Goal: Information Seeking & Learning: Check status

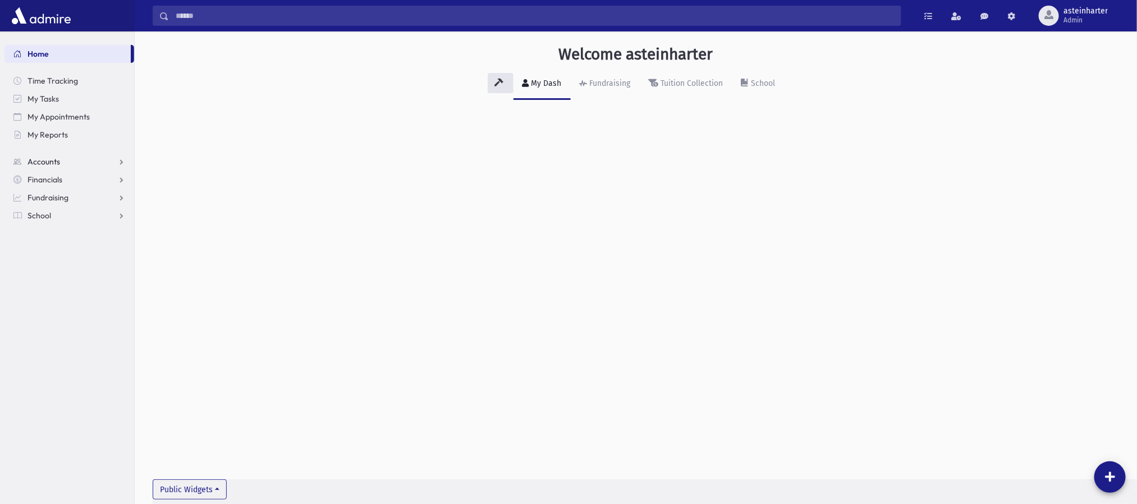
click at [50, 165] on span "Accounts" at bounding box center [43, 162] width 33 height 10
click at [59, 178] on span "Account List" at bounding box center [55, 179] width 43 height 10
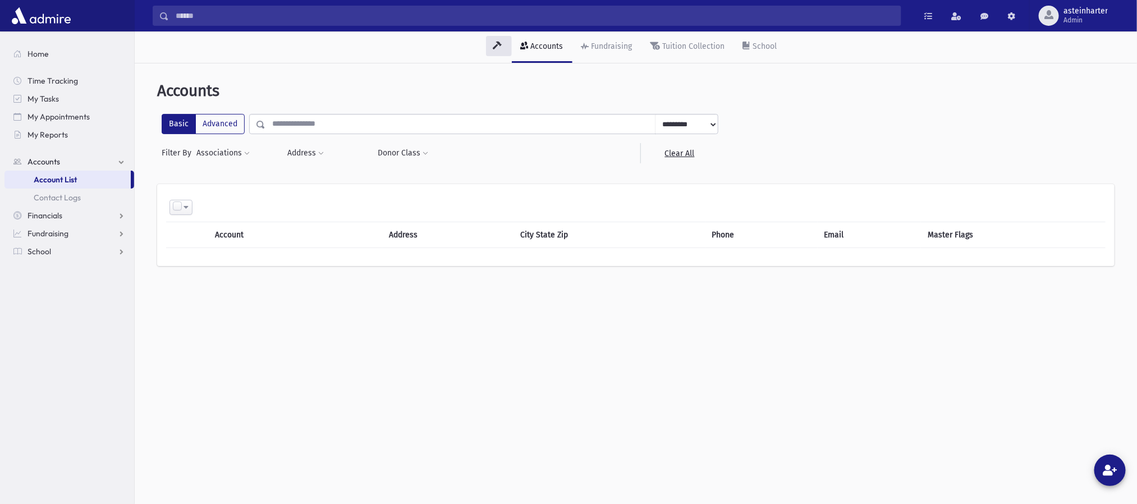
click at [682, 81] on header "Accounts" at bounding box center [635, 90] width 957 height 19
click at [685, 49] on div "Tuition Collection" at bounding box center [692, 47] width 65 height 10
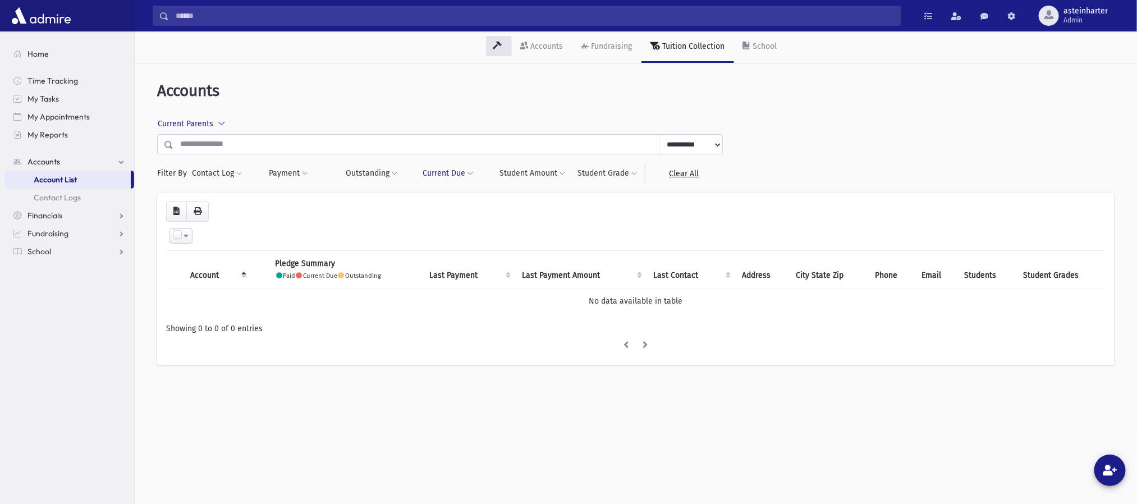
click at [467, 175] on span at bounding box center [470, 174] width 6 height 7
click at [505, 203] on input "number" at bounding box center [518, 204] width 84 height 20
type input "*"
click at [511, 226] on button "Filter" at bounding box center [493, 226] width 134 height 16
click at [208, 123] on span "Current Parents" at bounding box center [186, 124] width 56 height 10
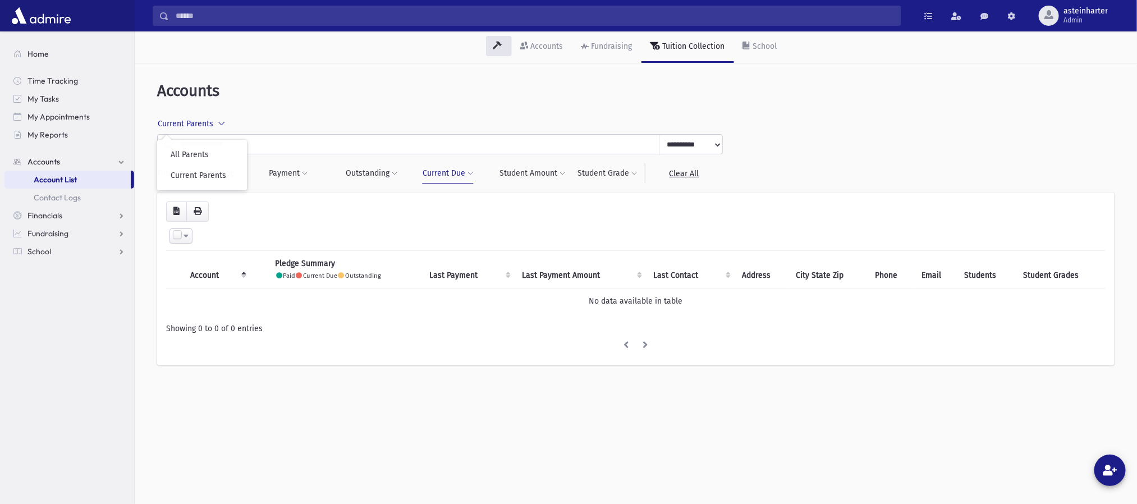
click at [200, 153] on label "All Parents" at bounding box center [204, 155] width 67 height 12
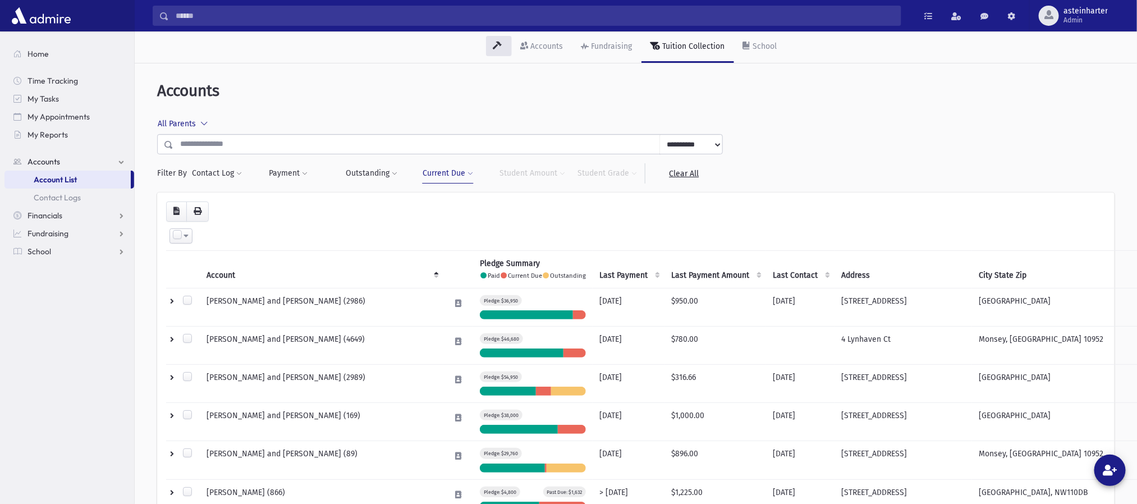
click at [465, 172] on button "Current Due" at bounding box center [448, 173] width 52 height 20
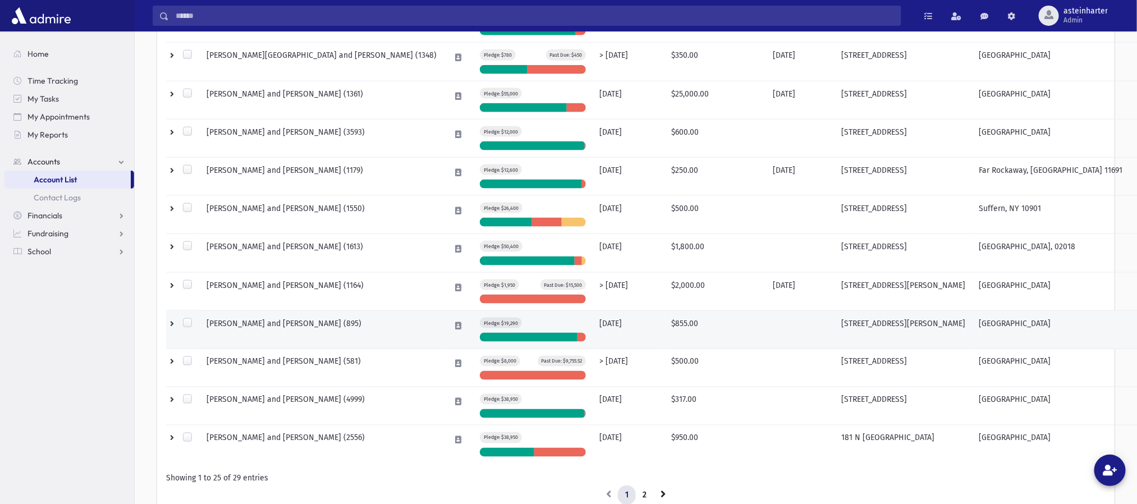
scroll to position [860, 0]
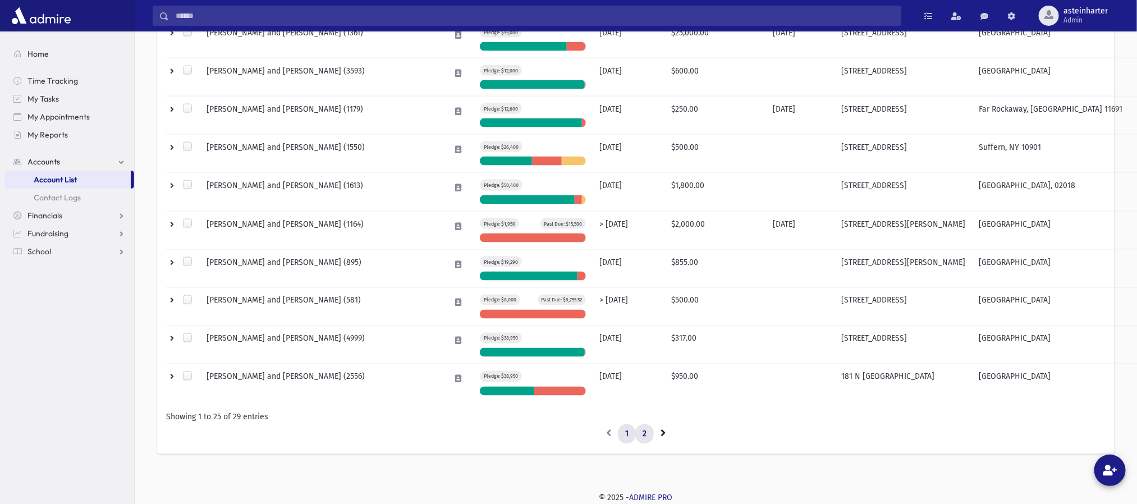
click at [645, 433] on link "2" at bounding box center [644, 434] width 19 height 20
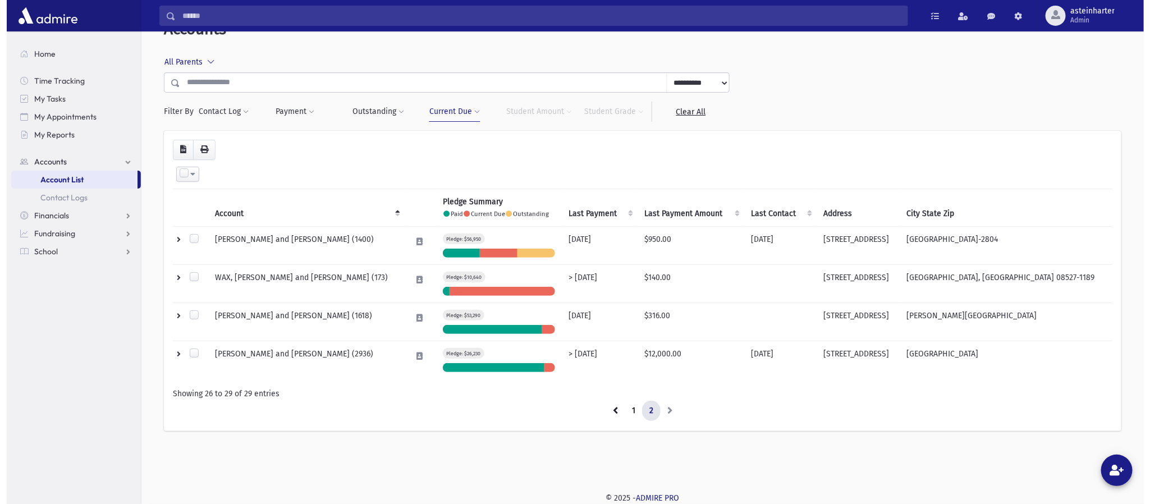
scroll to position [62, 0]
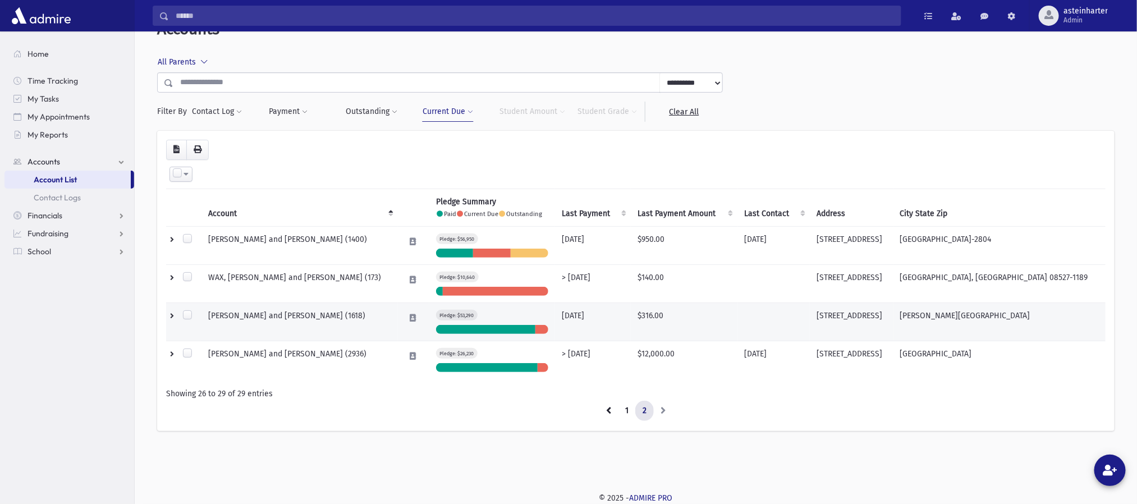
click at [599, 330] on td "8 days ago" at bounding box center [593, 322] width 76 height 38
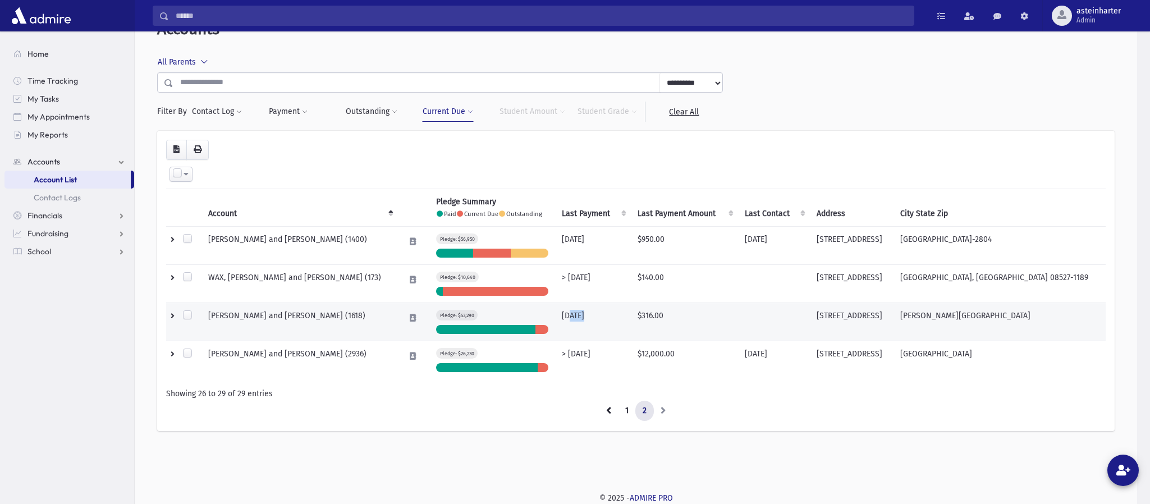
click at [599, 330] on div "**********" at bounding box center [636, 237] width 1002 height 534
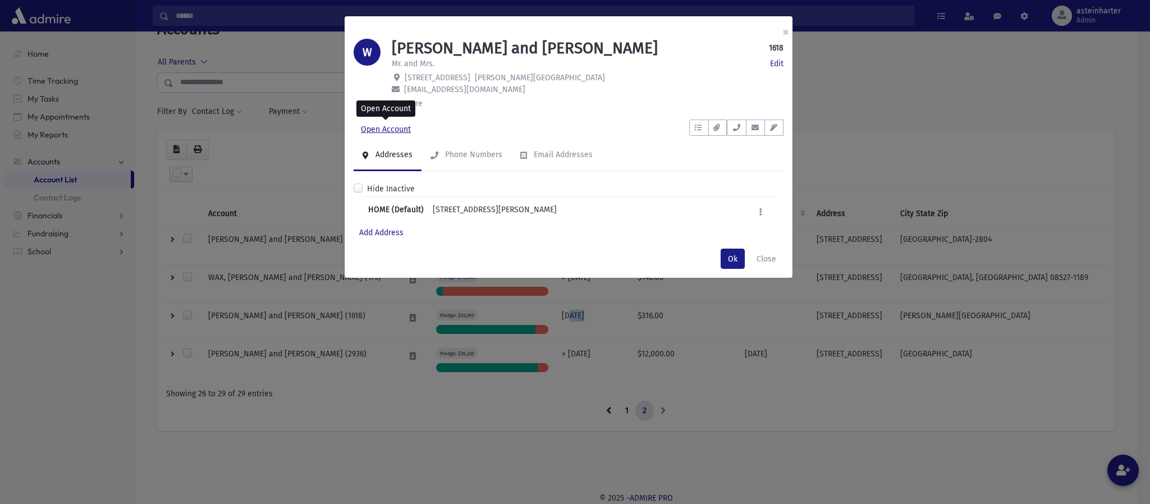
click at [389, 130] on link "Open Account" at bounding box center [385, 129] width 65 height 20
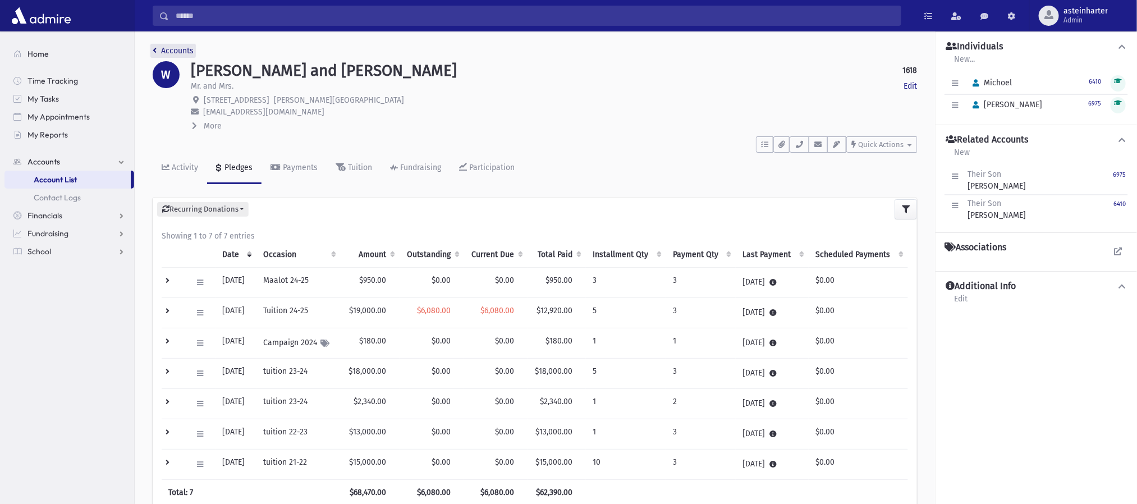
click at [168, 49] on link "Accounts" at bounding box center [173, 51] width 41 height 10
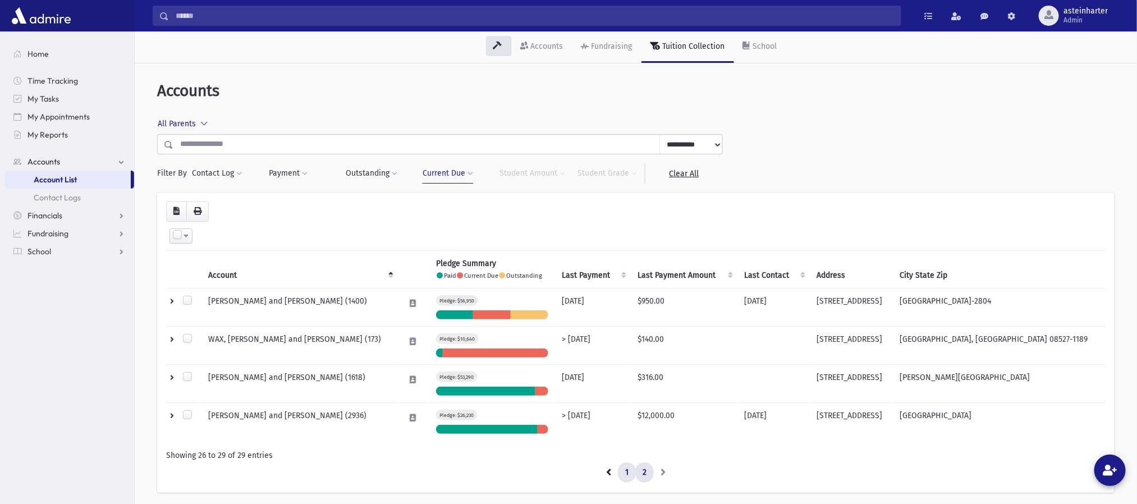
click at [626, 476] on link "1" at bounding box center [627, 472] width 18 height 20
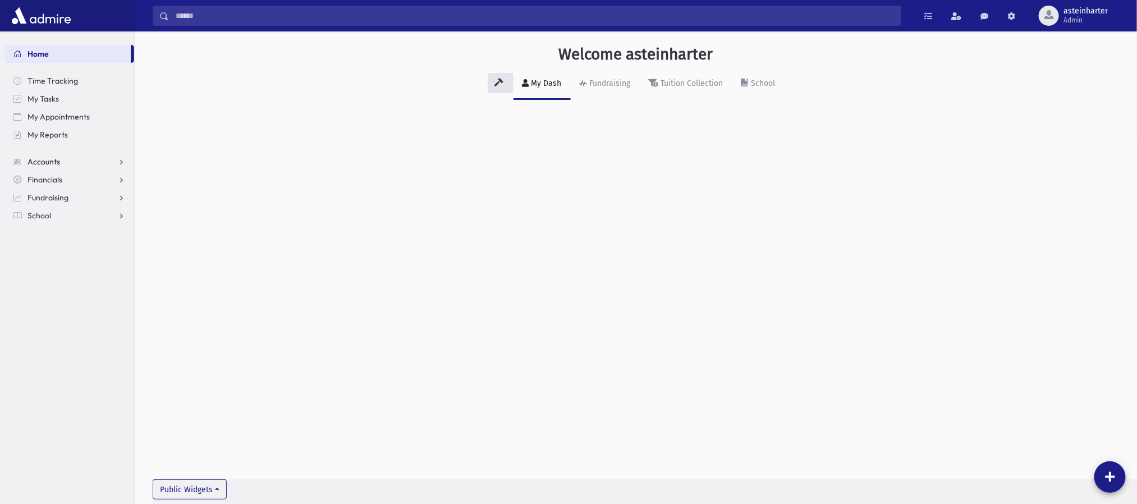
click at [43, 162] on span "Accounts" at bounding box center [43, 162] width 33 height 10
click at [61, 180] on span "Account List" at bounding box center [55, 179] width 43 height 10
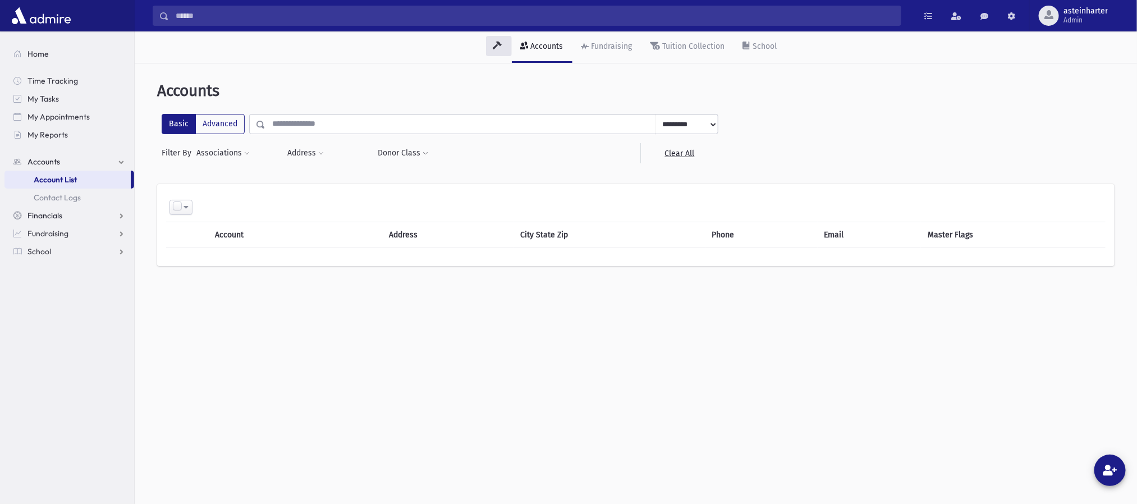
click at [56, 214] on span "Financials" at bounding box center [44, 215] width 35 height 10
click at [54, 194] on span "Pledges" at bounding box center [47, 197] width 27 height 10
click at [71, 236] on span "Pledge List" at bounding box center [62, 233] width 38 height 10
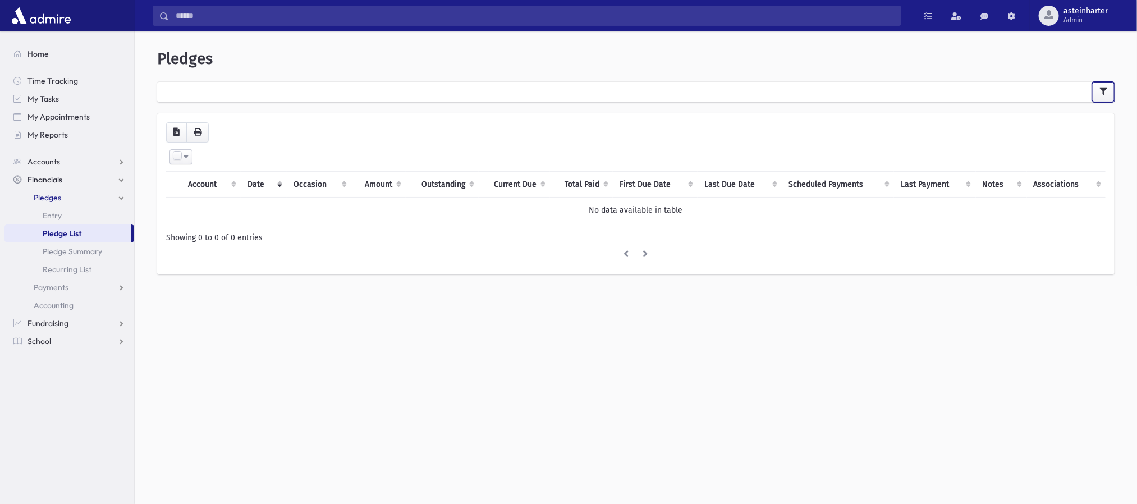
click at [1101, 90] on icon "button" at bounding box center [1103, 92] width 8 height 8
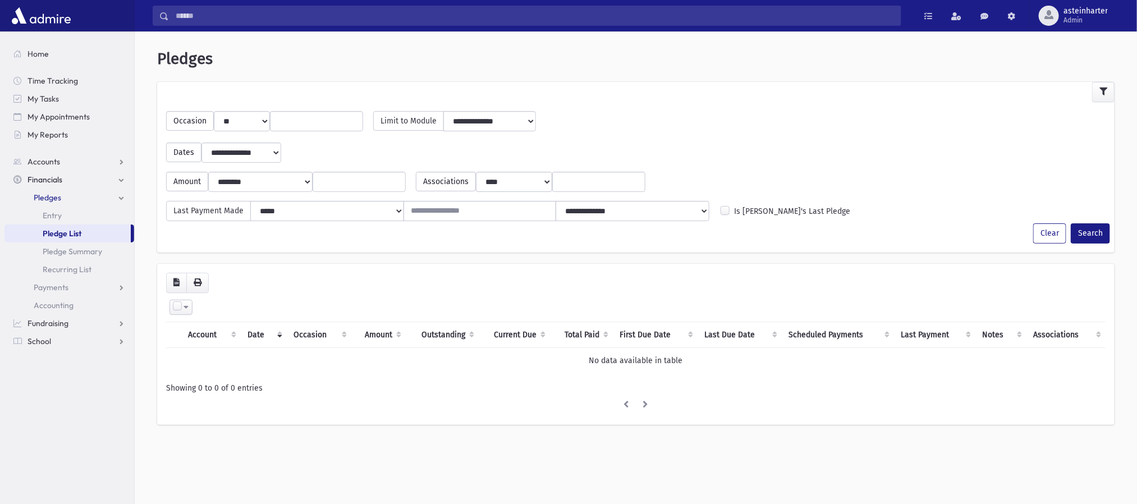
click at [320, 123] on input "search" at bounding box center [316, 122] width 79 height 12
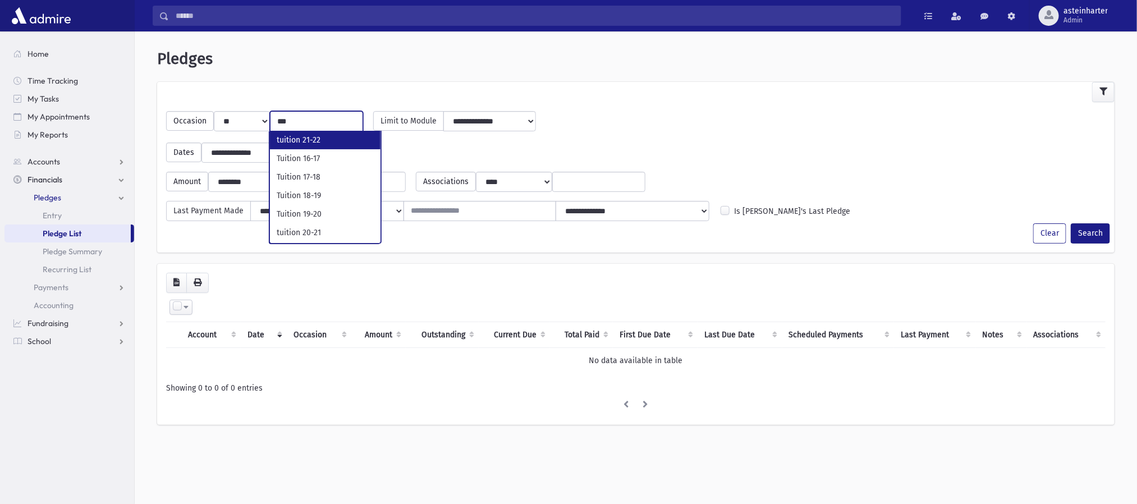
type input "***"
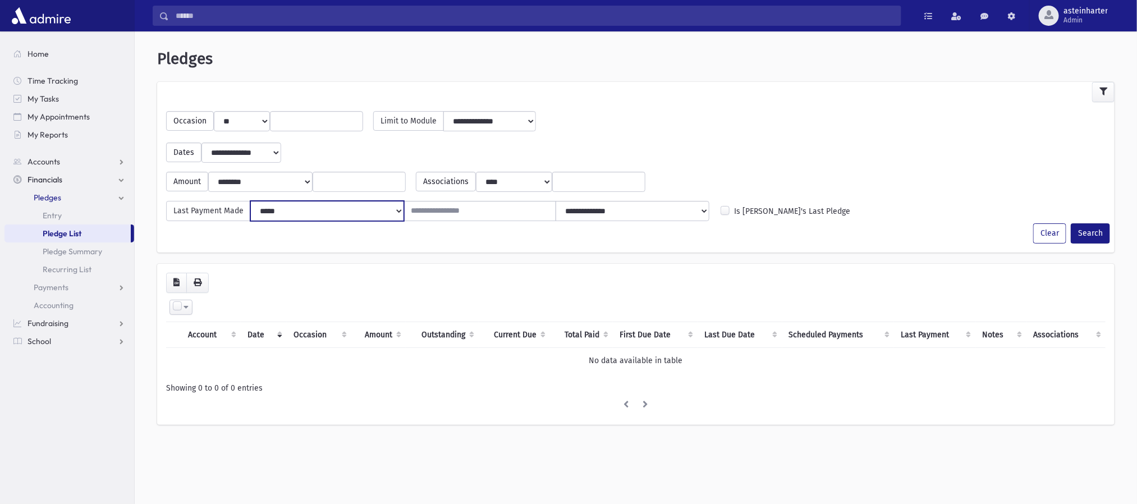
click at [387, 204] on select "**********" at bounding box center [327, 211] width 154 height 20
click at [308, 120] on input "search" at bounding box center [316, 122] width 79 height 12
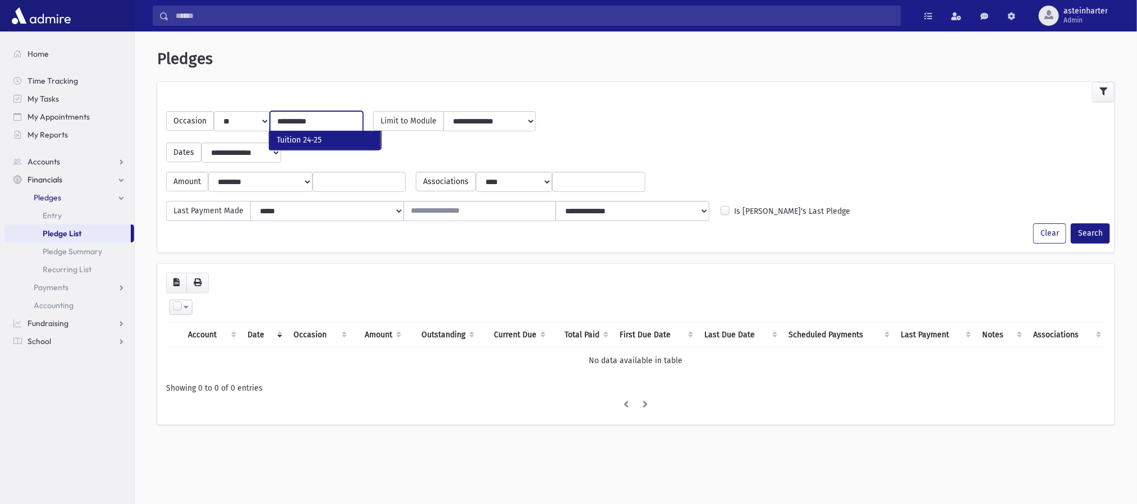
type input "**********"
select select "**"
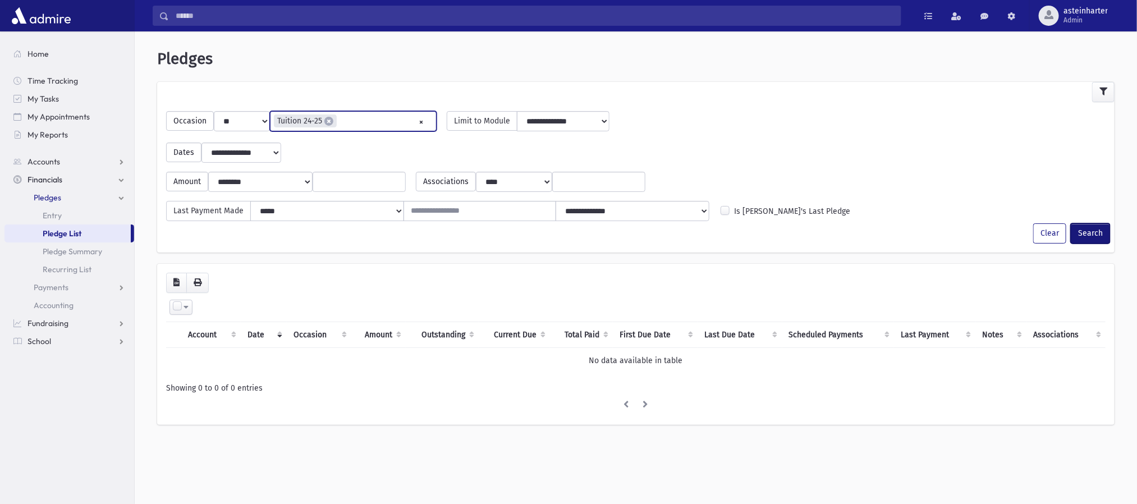
click at [1091, 231] on button "Search" at bounding box center [1089, 233] width 39 height 20
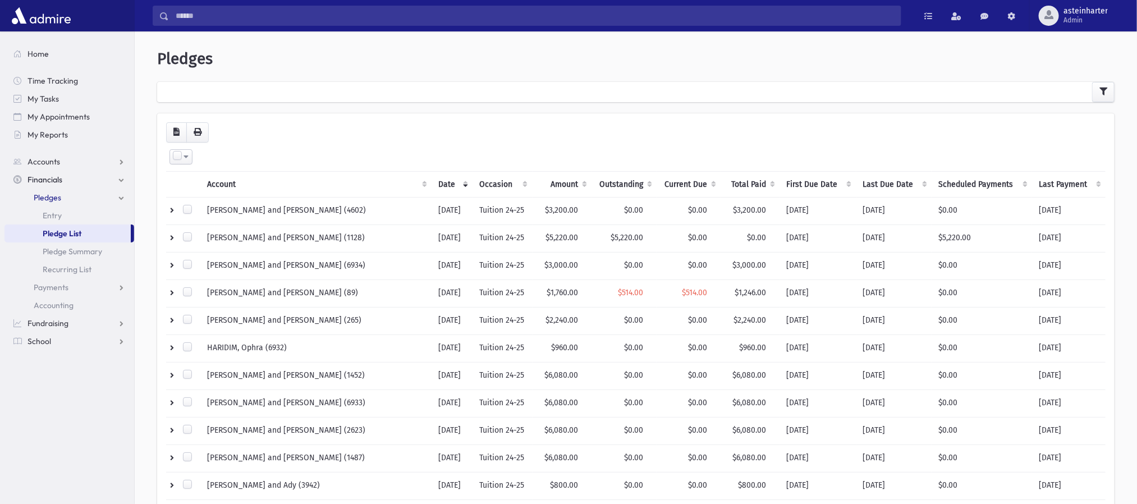
click at [610, 184] on th "Outstanding" at bounding box center [623, 184] width 65 height 26
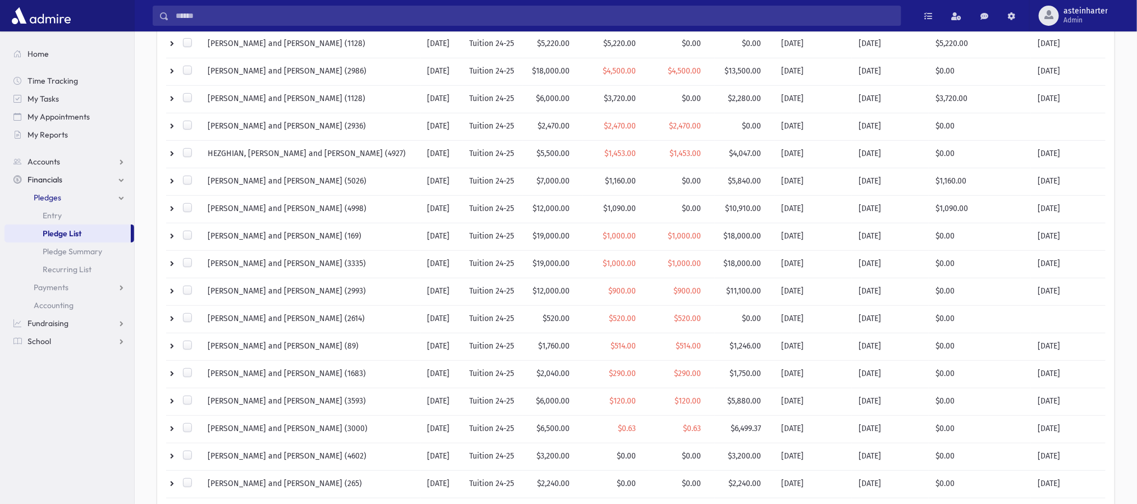
scroll to position [490, 0]
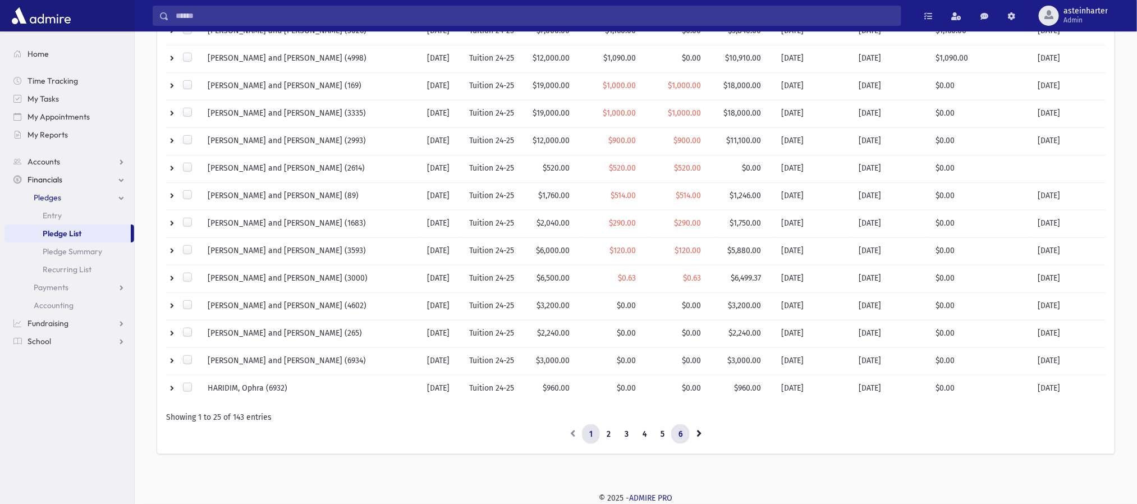
click at [682, 430] on link "6" at bounding box center [680, 434] width 19 height 20
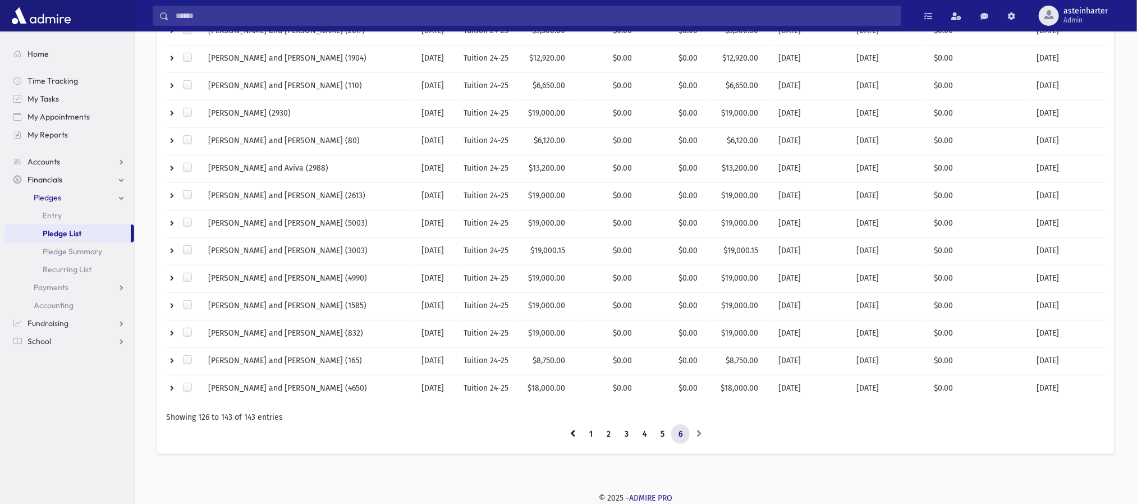
scroll to position [295, 0]
click at [586, 431] on link "1" at bounding box center [591, 434] width 18 height 20
